Goal: Register for event/course

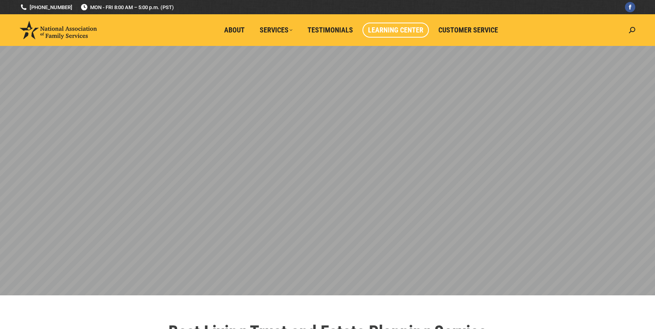
click at [384, 32] on span "Learning Center" at bounding box center [395, 30] width 55 height 9
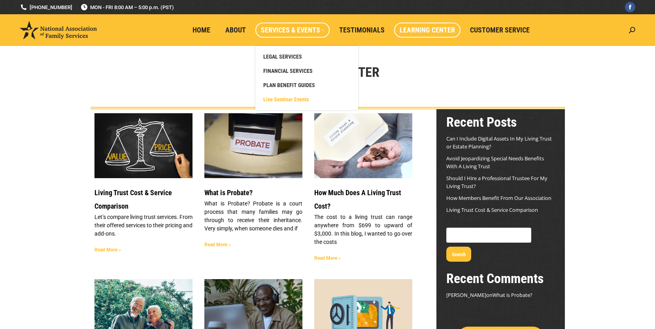
click at [290, 97] on span "Live Seminar Events" at bounding box center [285, 99] width 45 height 7
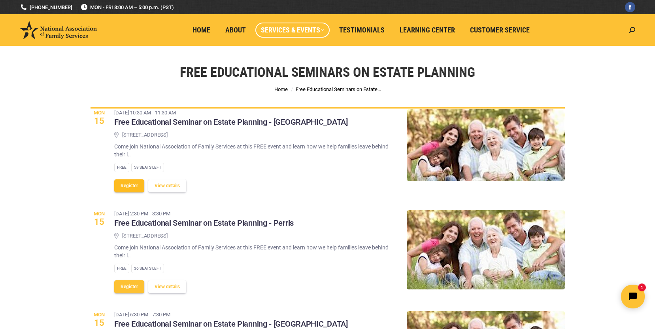
click at [134, 185] on button "Register" at bounding box center [129, 185] width 30 height 13
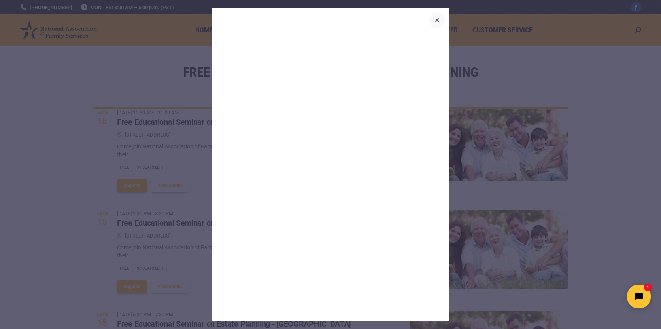
click at [438, 16] on icon "button" at bounding box center [437, 19] width 9 height 9
